Goal: Transaction & Acquisition: Download file/media

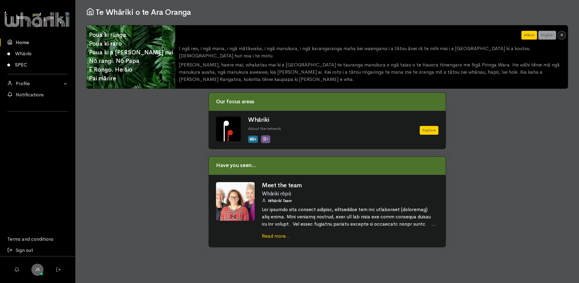
click at [22, 63] on link "SPEC" at bounding box center [37, 64] width 75 height 11
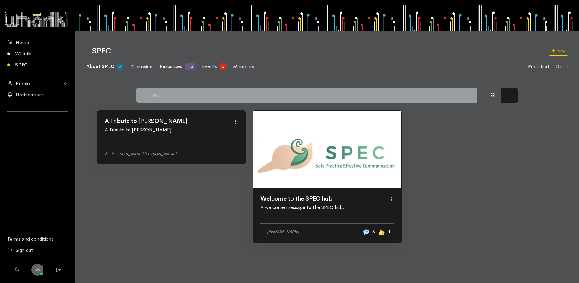
click at [177, 66] on span "Resources" at bounding box center [171, 66] width 22 height 6
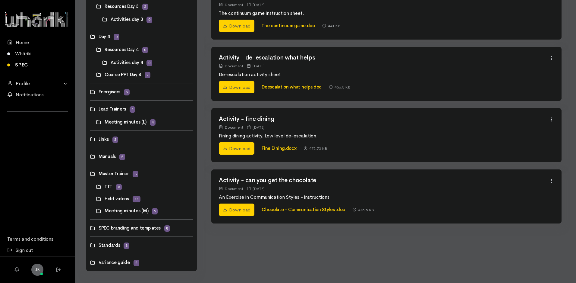
scroll to position [289, 0]
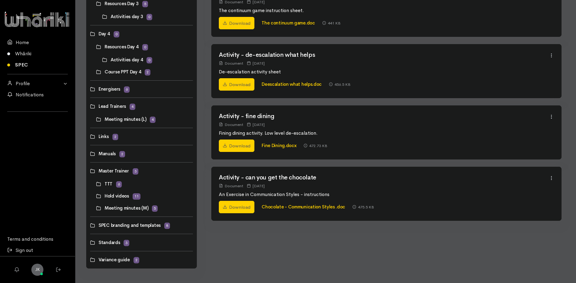
click at [96, 196] on link at bounding box center [96, 196] width 0 height 0
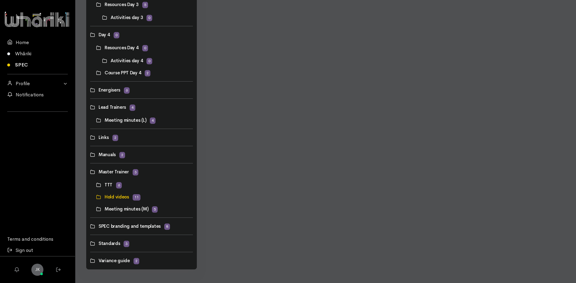
scroll to position [289, 0]
click at [96, 196] on link at bounding box center [96, 196] width 0 height 0
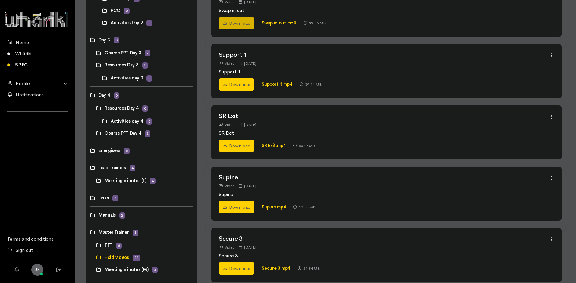
scroll to position [232, 0]
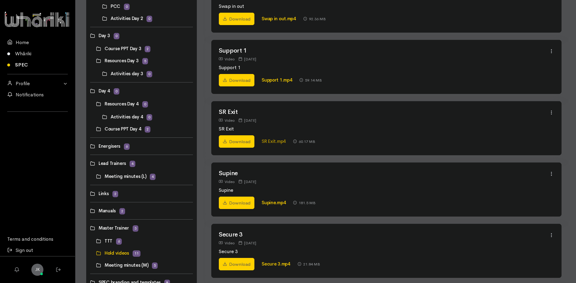
click at [268, 140] on link "SR Exit.mp4" at bounding box center [274, 141] width 24 height 6
click at [238, 141] on link "Download" at bounding box center [237, 141] width 36 height 13
click at [237, 138] on link "Download" at bounding box center [237, 141] width 36 height 13
click at [280, 141] on link "SR Exit.mp4" at bounding box center [274, 141] width 24 height 6
click at [259, 143] on div "SR Exit.mp4" at bounding box center [273, 141] width 39 height 5
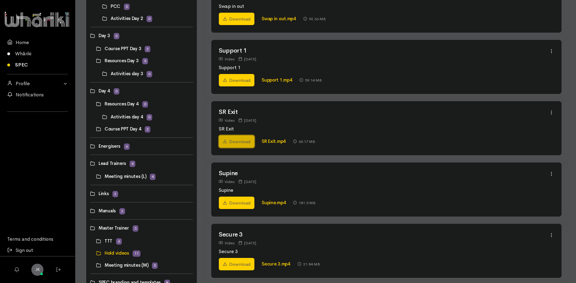
click at [242, 141] on link "Download" at bounding box center [237, 141] width 36 height 13
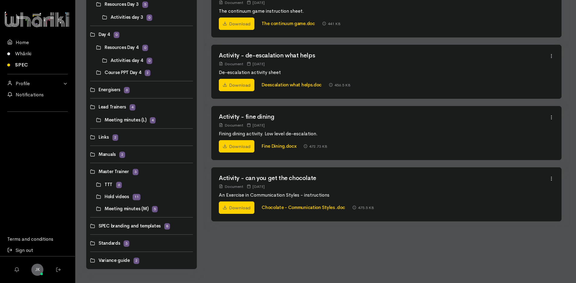
scroll to position [289, 0]
click at [90, 225] on link at bounding box center [90, 225] width 0 height 0
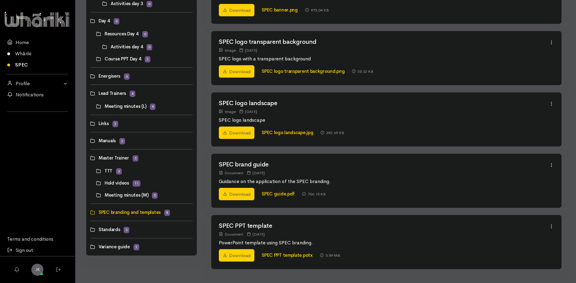
scroll to position [302, 0]
click at [241, 251] on link "Download" at bounding box center [237, 254] width 36 height 13
drag, startPoint x: 241, startPoint y: 251, endPoint x: 235, endPoint y: 255, distance: 7.2
click at [235, 255] on link "Download" at bounding box center [237, 254] width 36 height 13
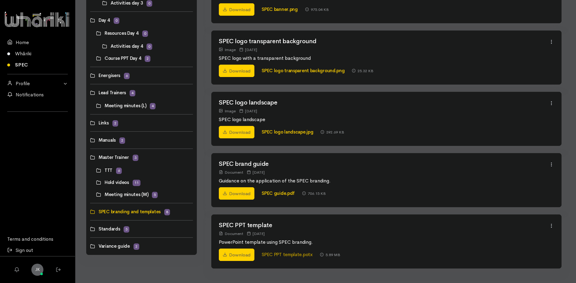
click at [272, 254] on link "SPEC PPT template.potx" at bounding box center [287, 254] width 51 height 6
click at [235, 254] on link "Download" at bounding box center [237, 254] width 36 height 13
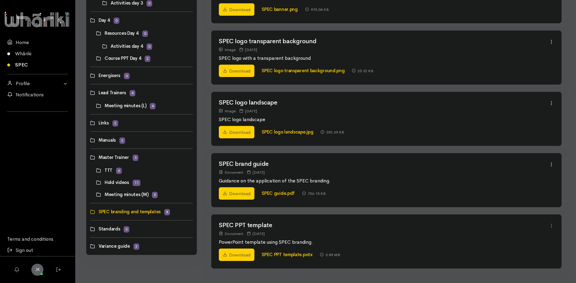
click at [551, 224] on icon at bounding box center [551, 225] width 5 height 5
click at [398, 243] on p "PowerPoint template using SPEC branding." at bounding box center [384, 241] width 330 height 7
click at [293, 255] on link "SPEC PPT template.potx" at bounding box center [287, 254] width 51 height 6
click at [292, 252] on link "SPEC PPT template.potx" at bounding box center [287, 254] width 51 height 6
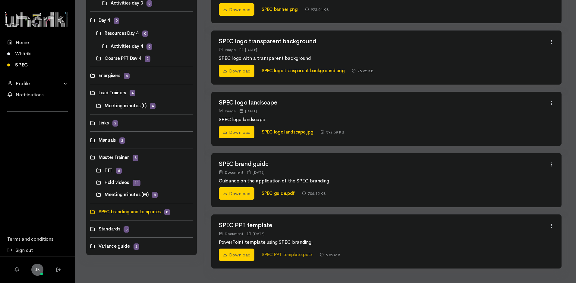
click at [292, 252] on link "SPEC PPT template.potx" at bounding box center [287, 254] width 51 height 6
click at [236, 252] on link "Download" at bounding box center [237, 254] width 36 height 13
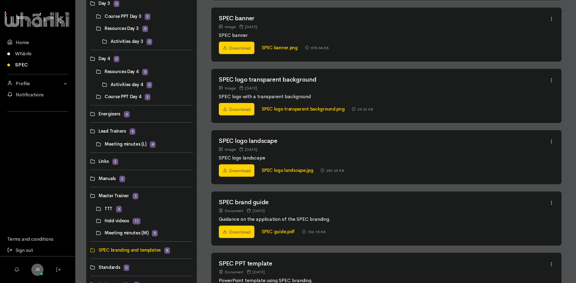
scroll to position [297, 0]
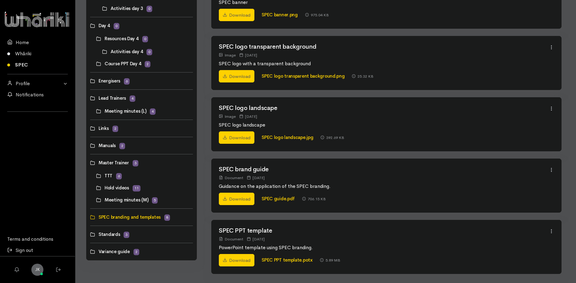
click at [90, 145] on link at bounding box center [90, 145] width 0 height 0
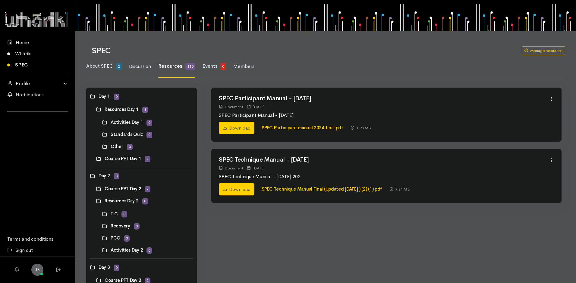
scroll to position [0, 0]
click at [247, 188] on link "Download" at bounding box center [237, 189] width 36 height 13
